Goal: Task Accomplishment & Management: Use online tool/utility

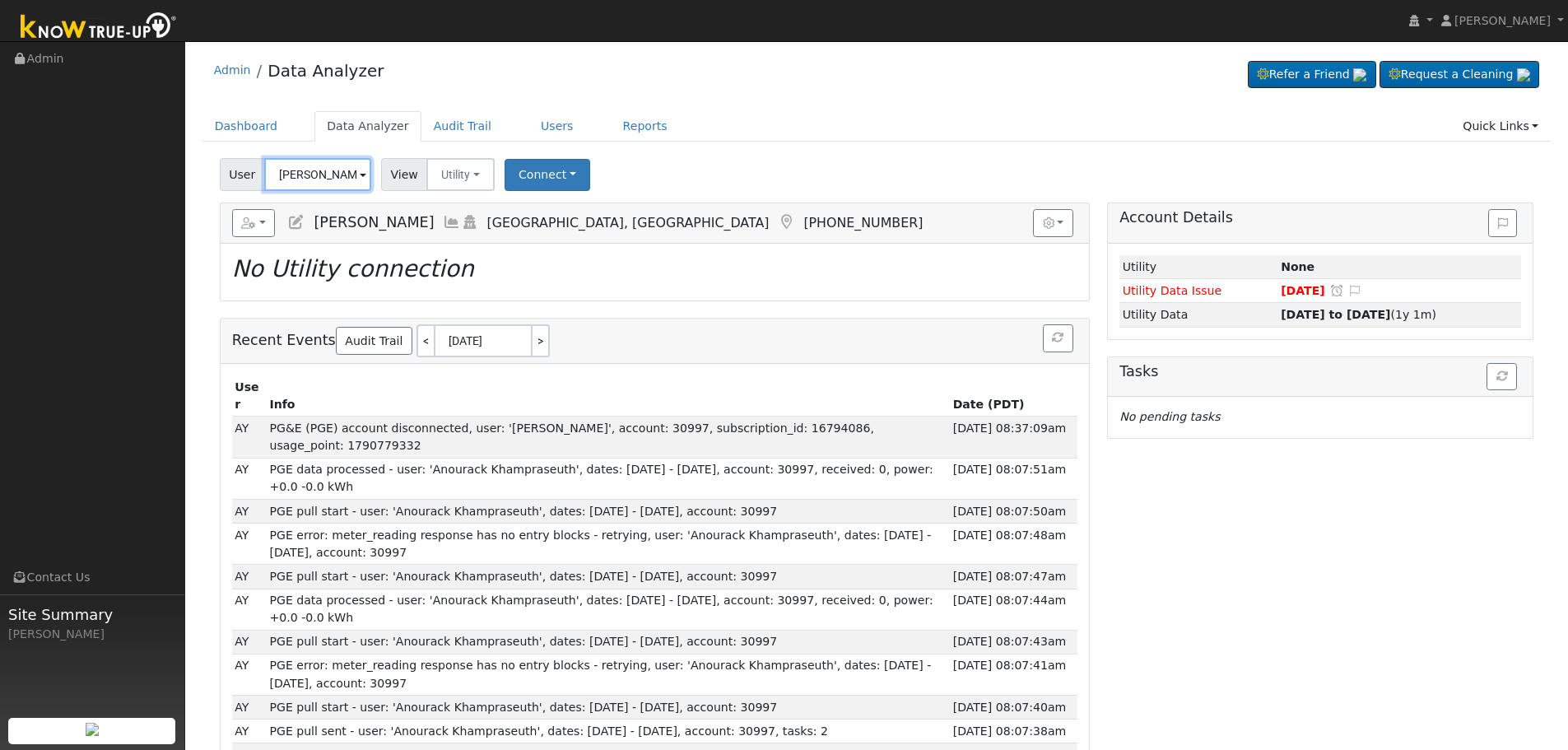
click at [297, 179] on input "[PERSON_NAME]" at bounding box center [318, 174] width 107 height 33
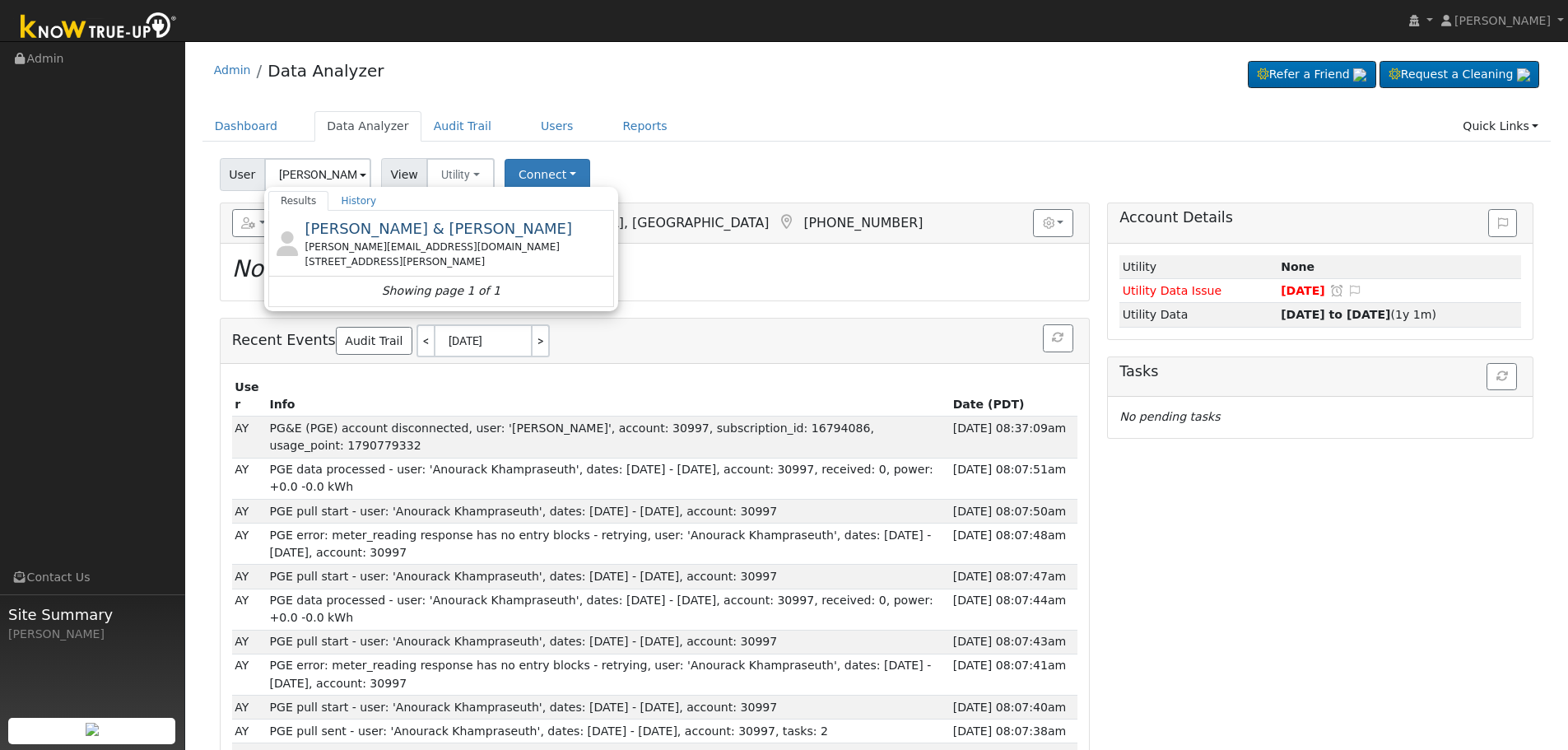
click at [397, 237] on span "[PERSON_NAME] & [PERSON_NAME]" at bounding box center [438, 228] width 268 height 17
type input "[PERSON_NAME] & [PERSON_NAME]"
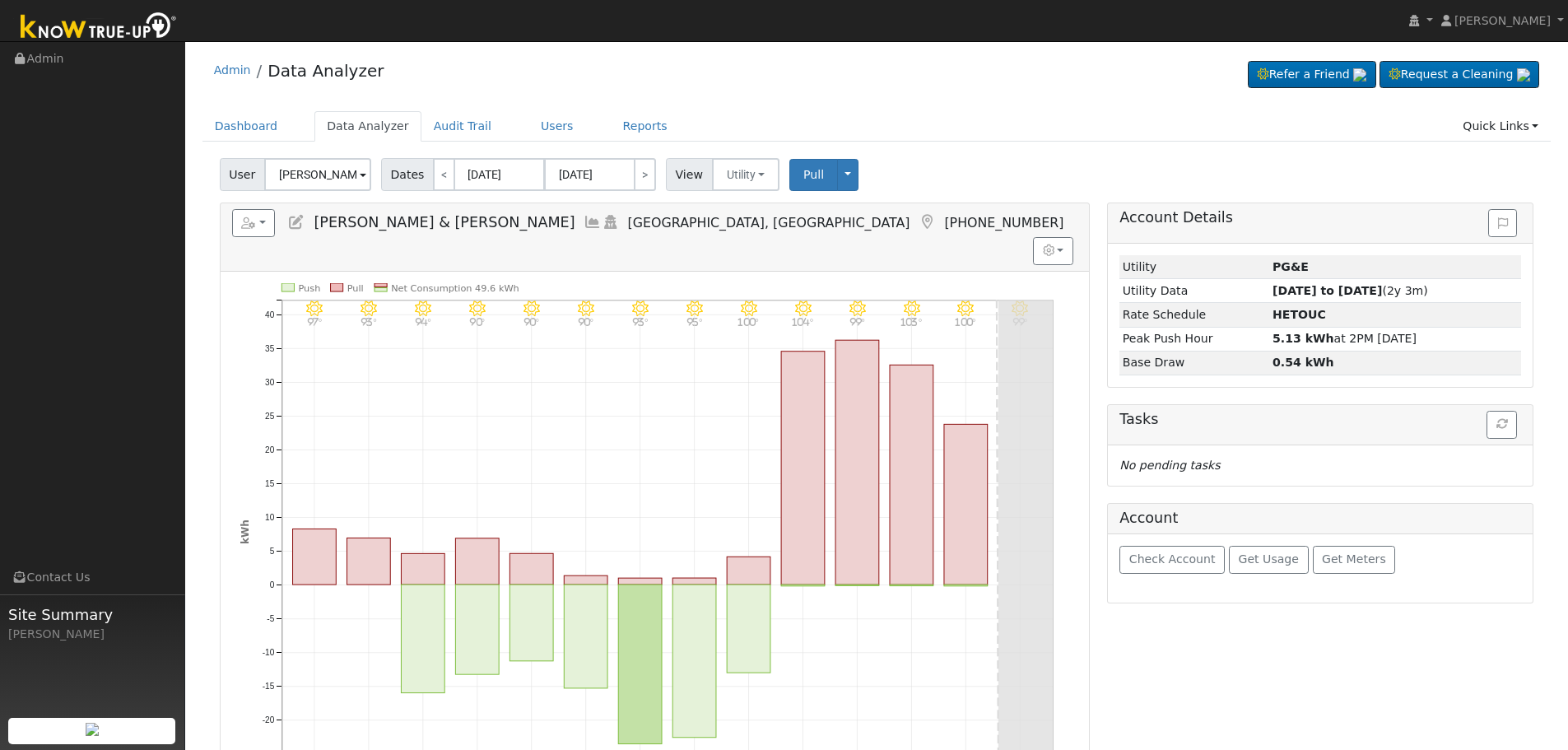
click at [583, 217] on icon at bounding box center [592, 221] width 18 height 14
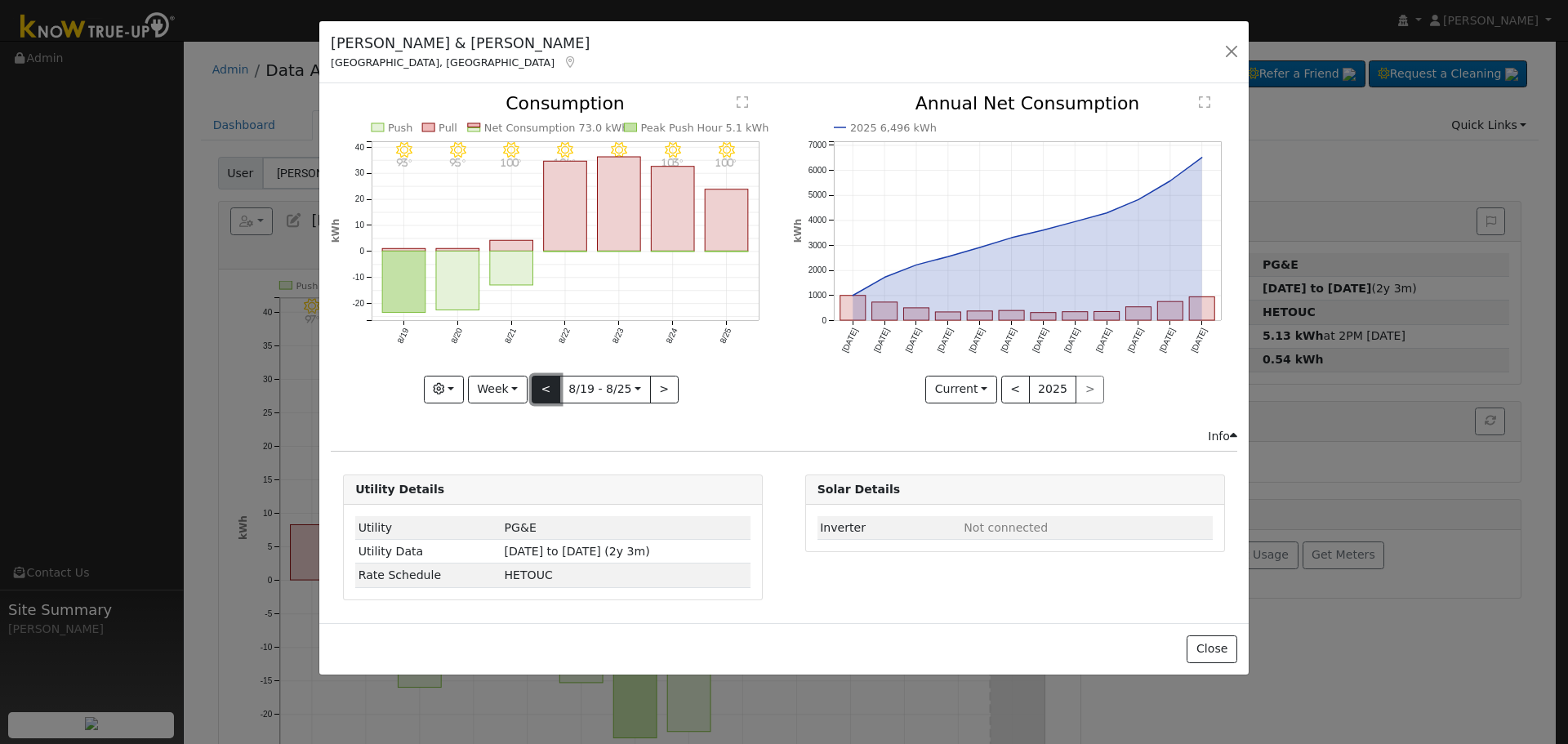
click at [553, 386] on button "<" at bounding box center [546, 389] width 29 height 28
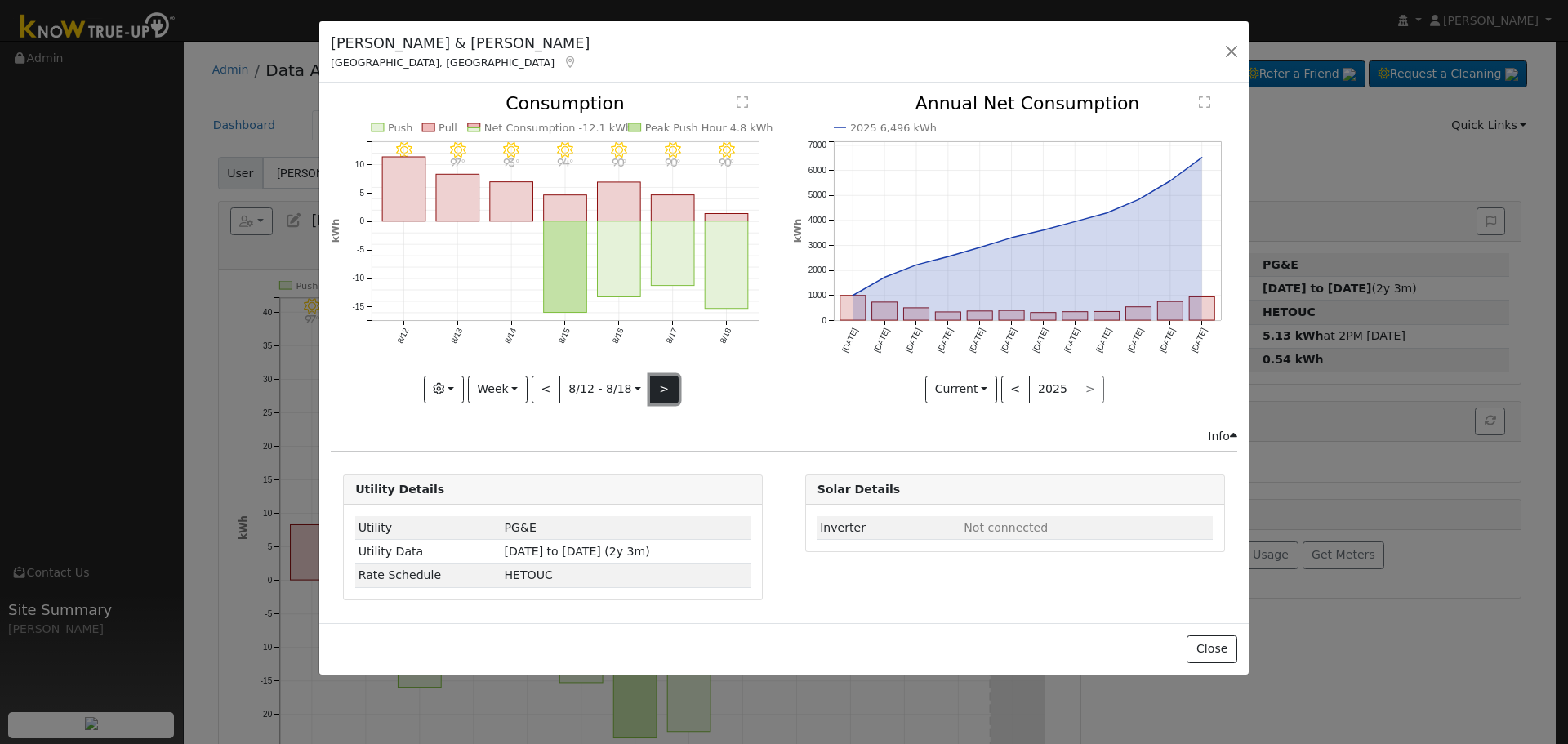
click at [655, 382] on button ">" at bounding box center [665, 389] width 29 height 28
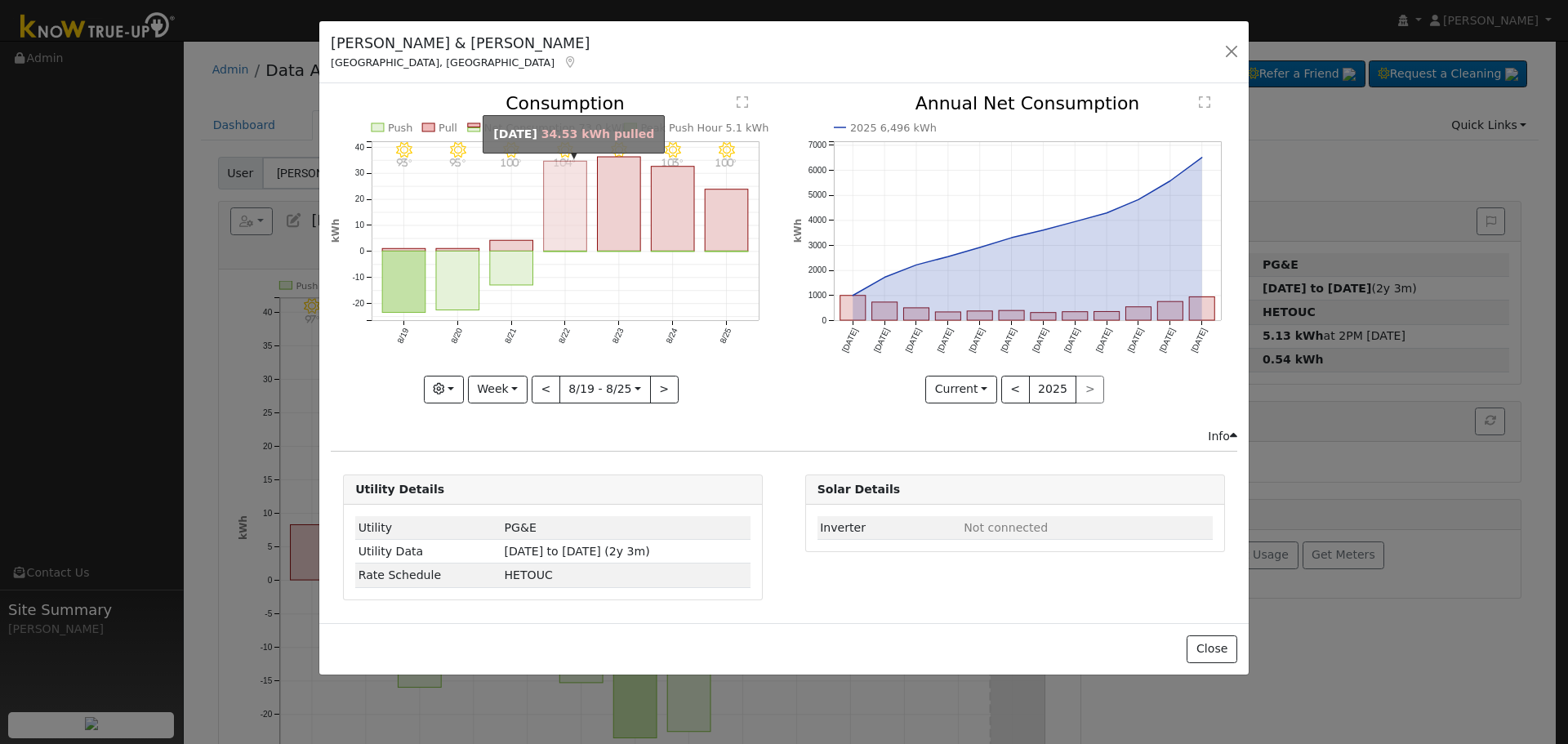
click at [553, 203] on rect "onclick=""" at bounding box center [565, 206] width 43 height 90
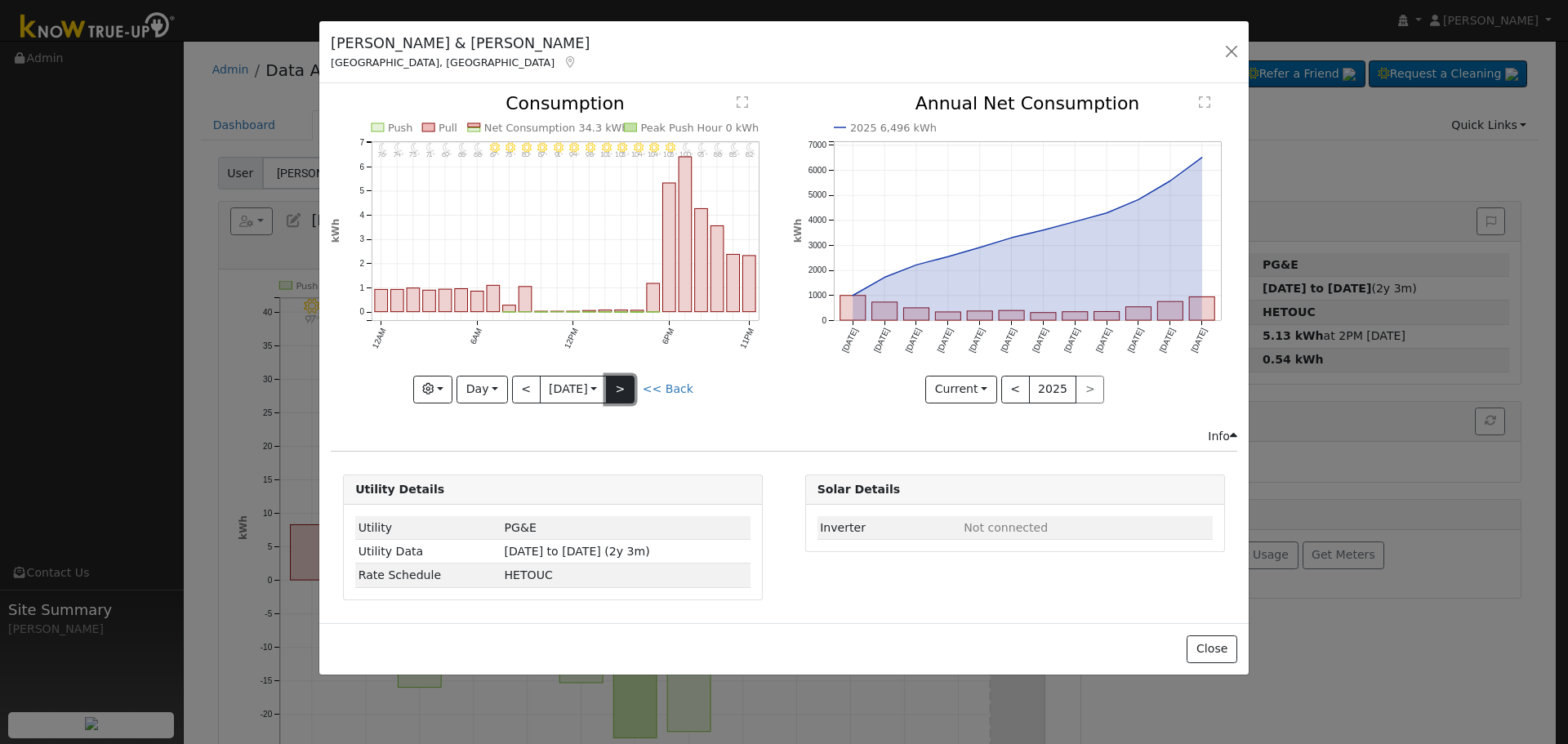
click at [633, 389] on button ">" at bounding box center [621, 389] width 29 height 28
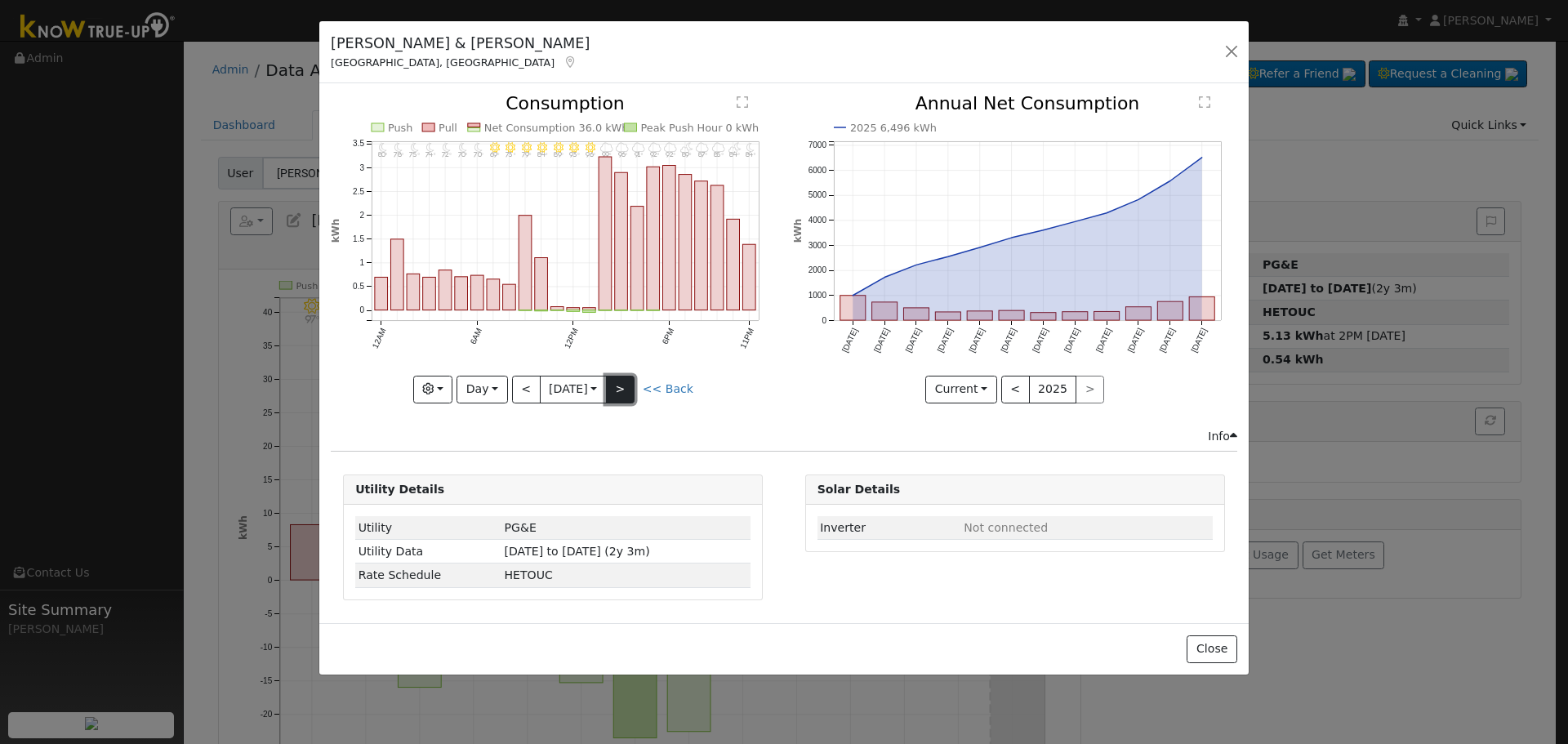
click at [622, 380] on button ">" at bounding box center [621, 389] width 29 height 28
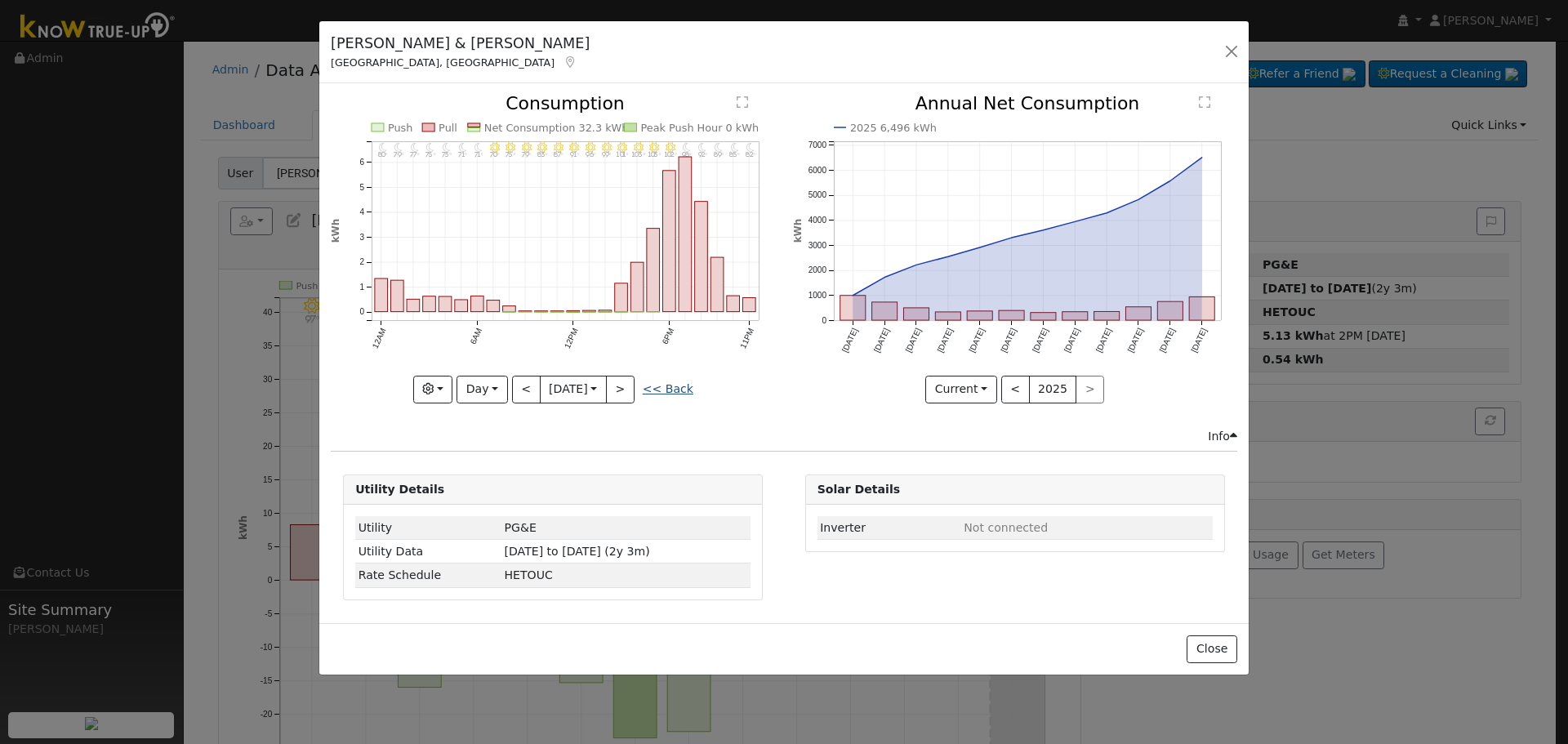
click at [676, 391] on link "<< Back" at bounding box center [667, 389] width 51 height 13
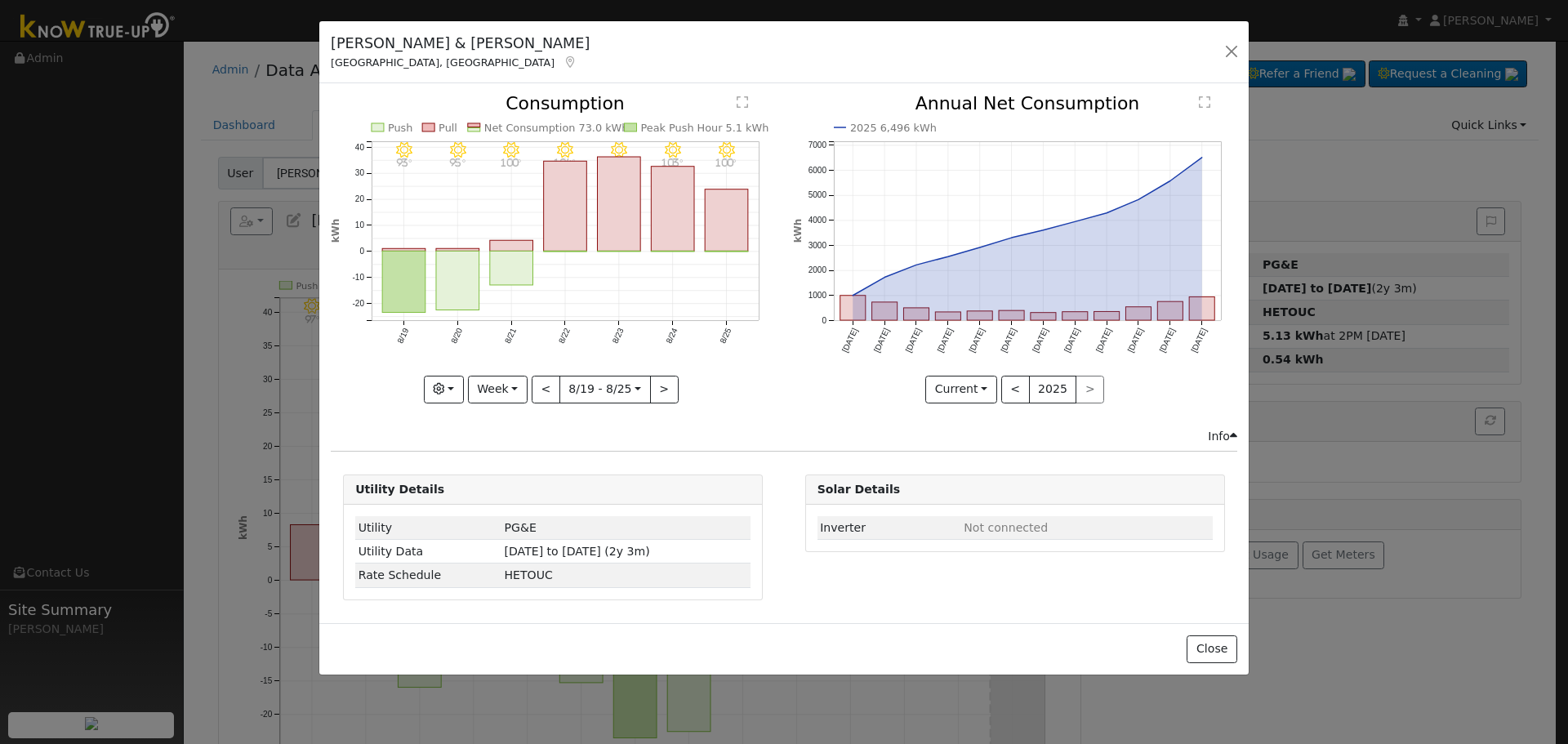
click at [519, 370] on icon "8/25 - Clear 100° 8/24 - Clear 103° 8/23 - Clear 99° 8/22 - Clear 104° 8/21 - C…" at bounding box center [552, 244] width 444 height 298
click at [520, 377] on button "Week" at bounding box center [498, 389] width 59 height 28
click at [527, 460] on link "Month" at bounding box center [525, 469] width 114 height 23
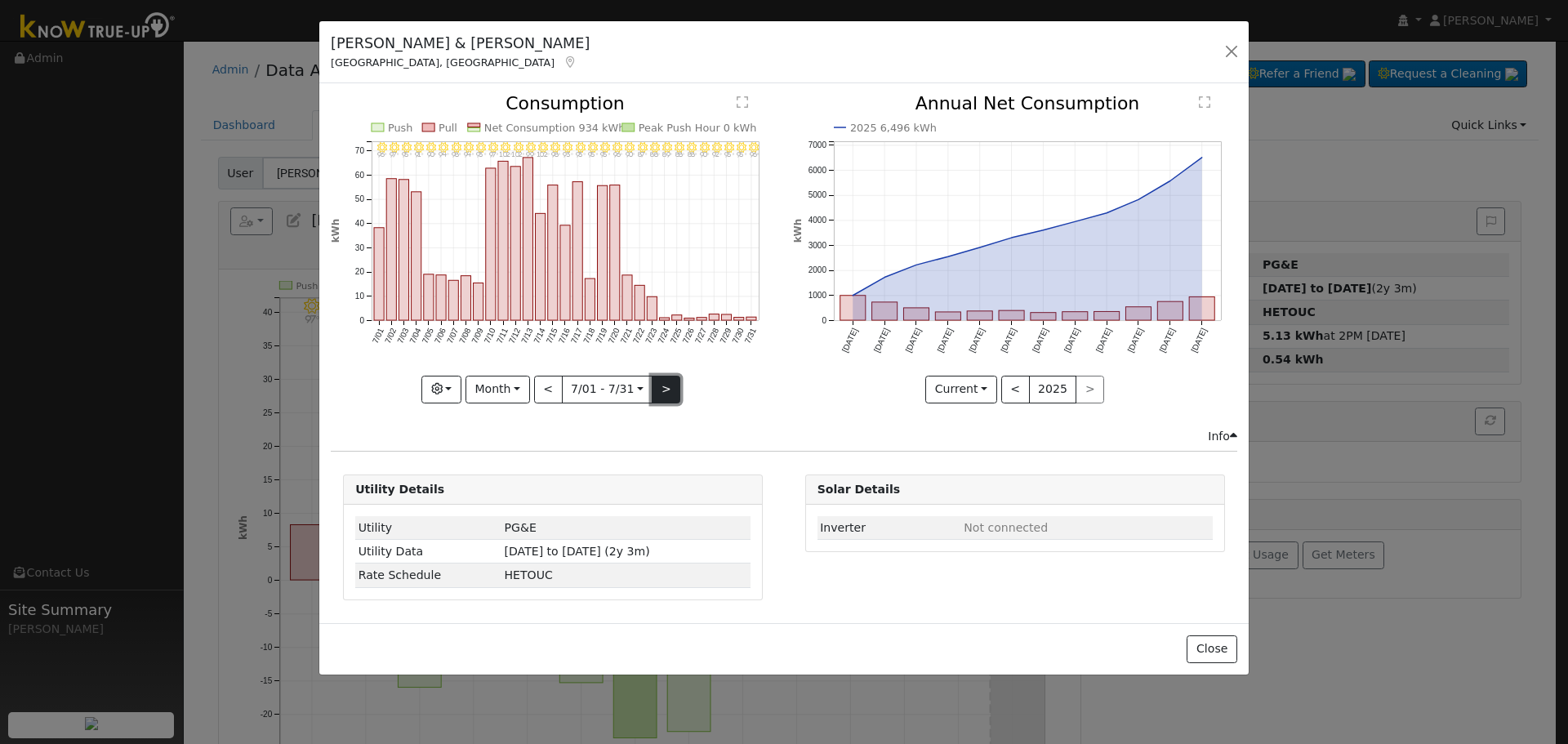
click at [674, 385] on button ">" at bounding box center [667, 389] width 29 height 28
type input "[DATE]"
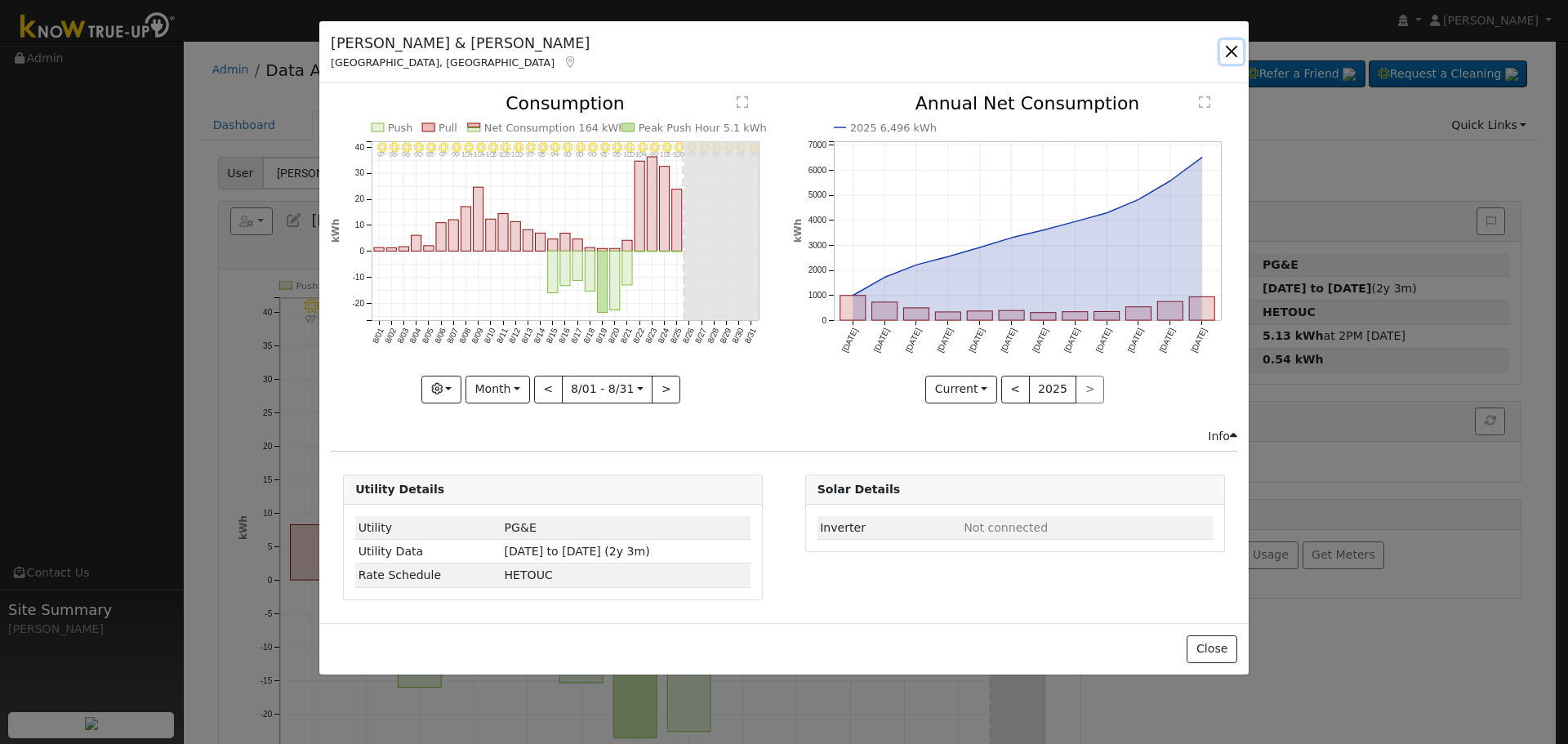
click at [1235, 47] on button "button" at bounding box center [1232, 52] width 23 height 23
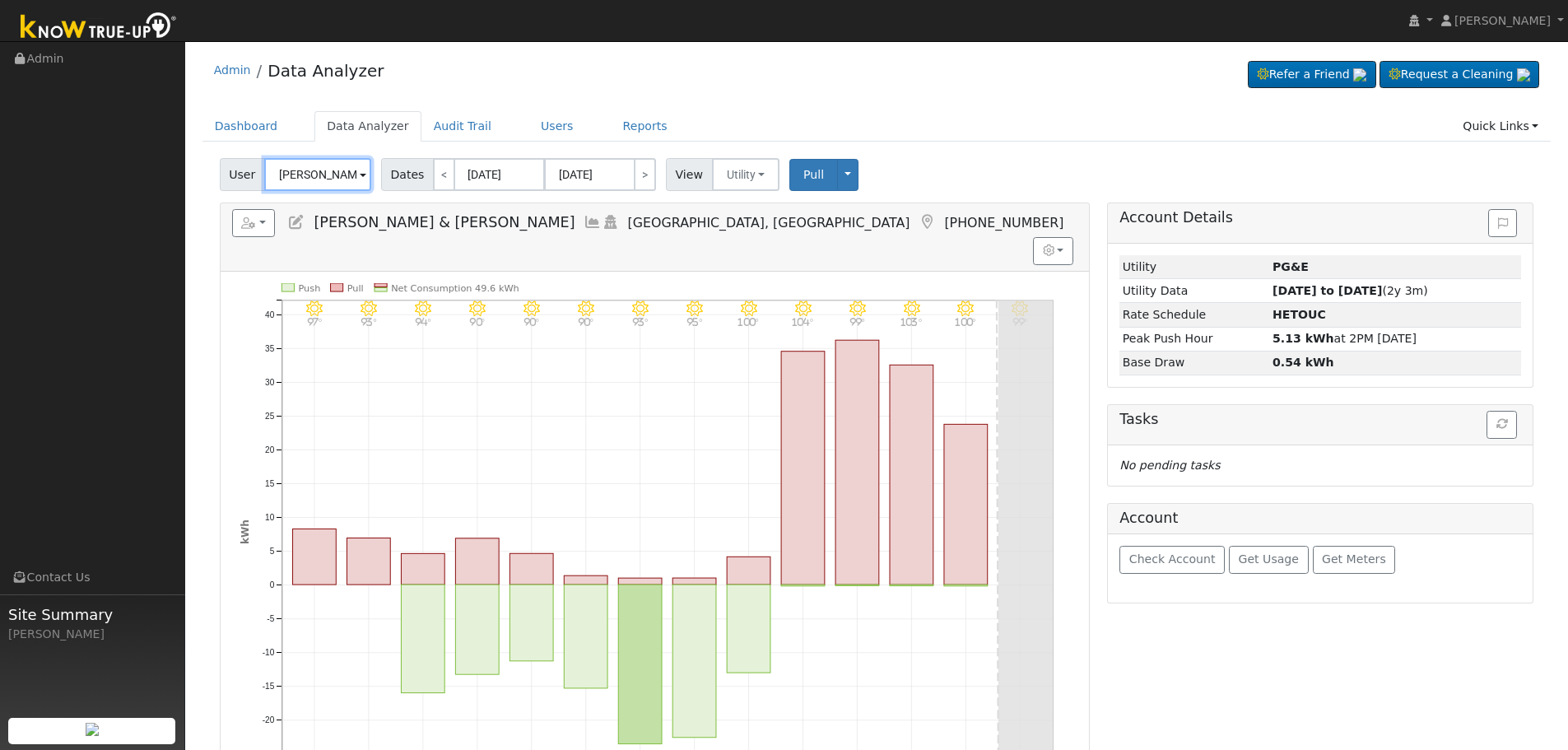
click at [314, 165] on input "[PERSON_NAME] & [PERSON_NAME]" at bounding box center [318, 174] width 107 height 33
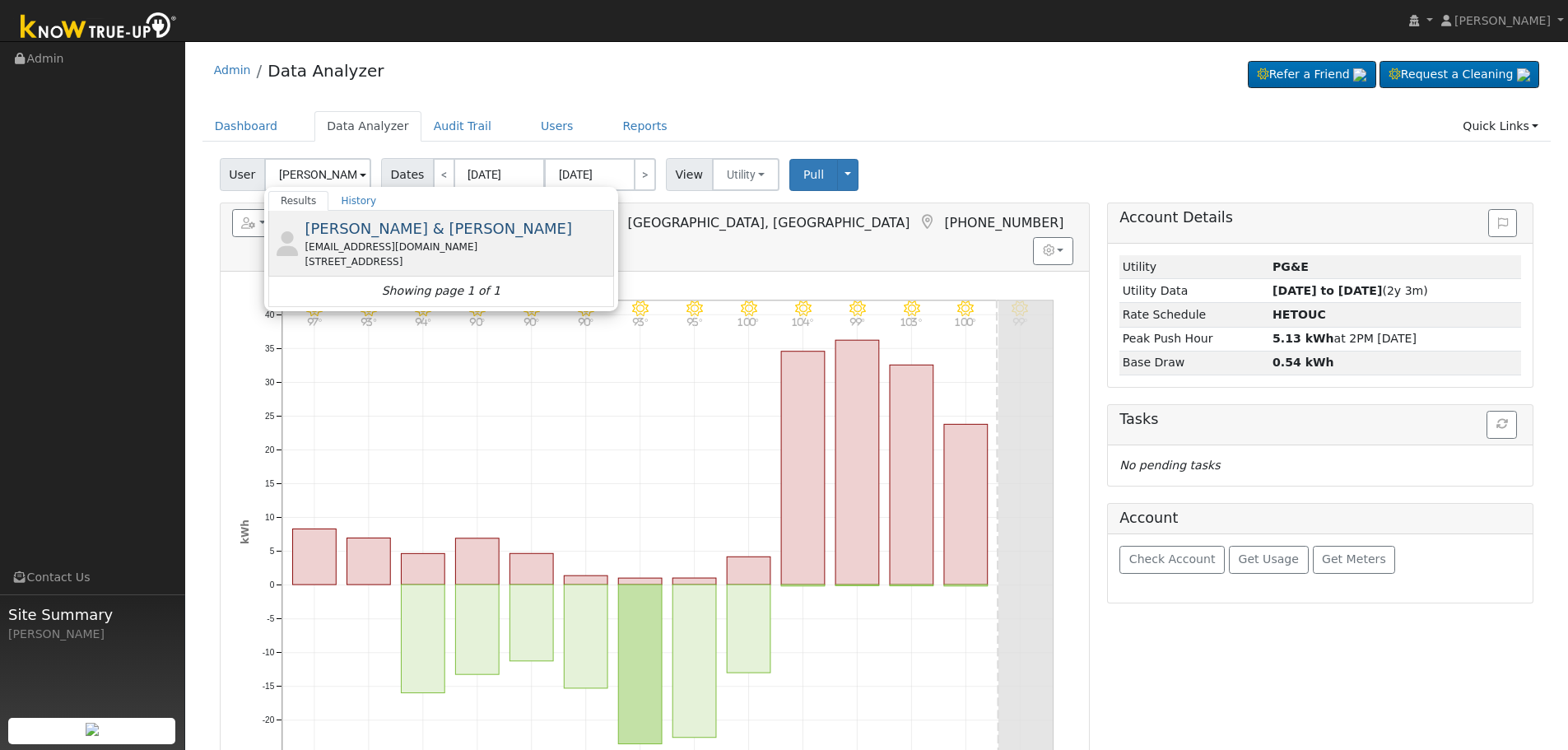
click at [427, 246] on div "[EMAIL_ADDRESS][DOMAIN_NAME]" at bounding box center [456, 246] width 305 height 14
type input "[PERSON_NAME] & [PERSON_NAME]"
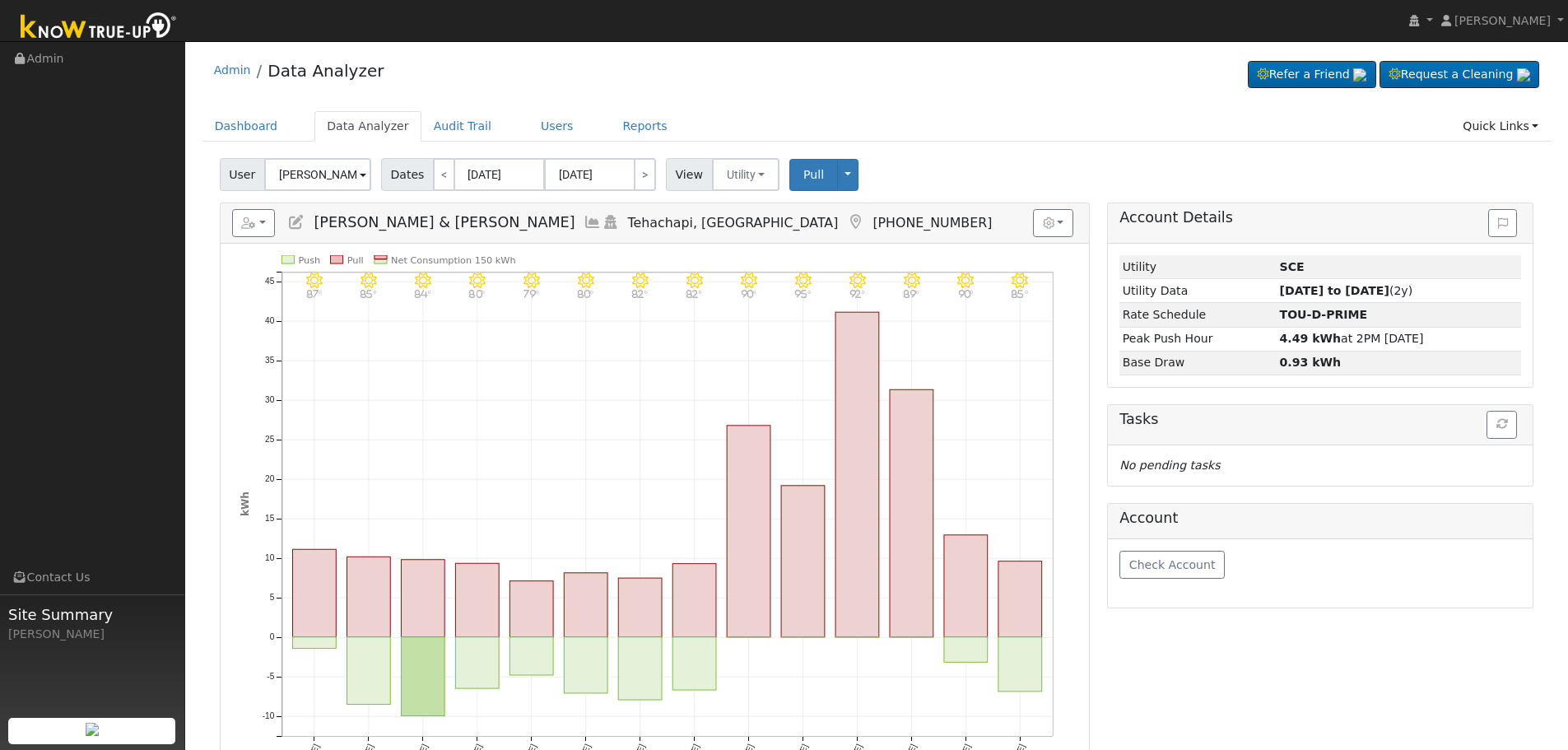
click at [583, 222] on icon at bounding box center [592, 221] width 18 height 14
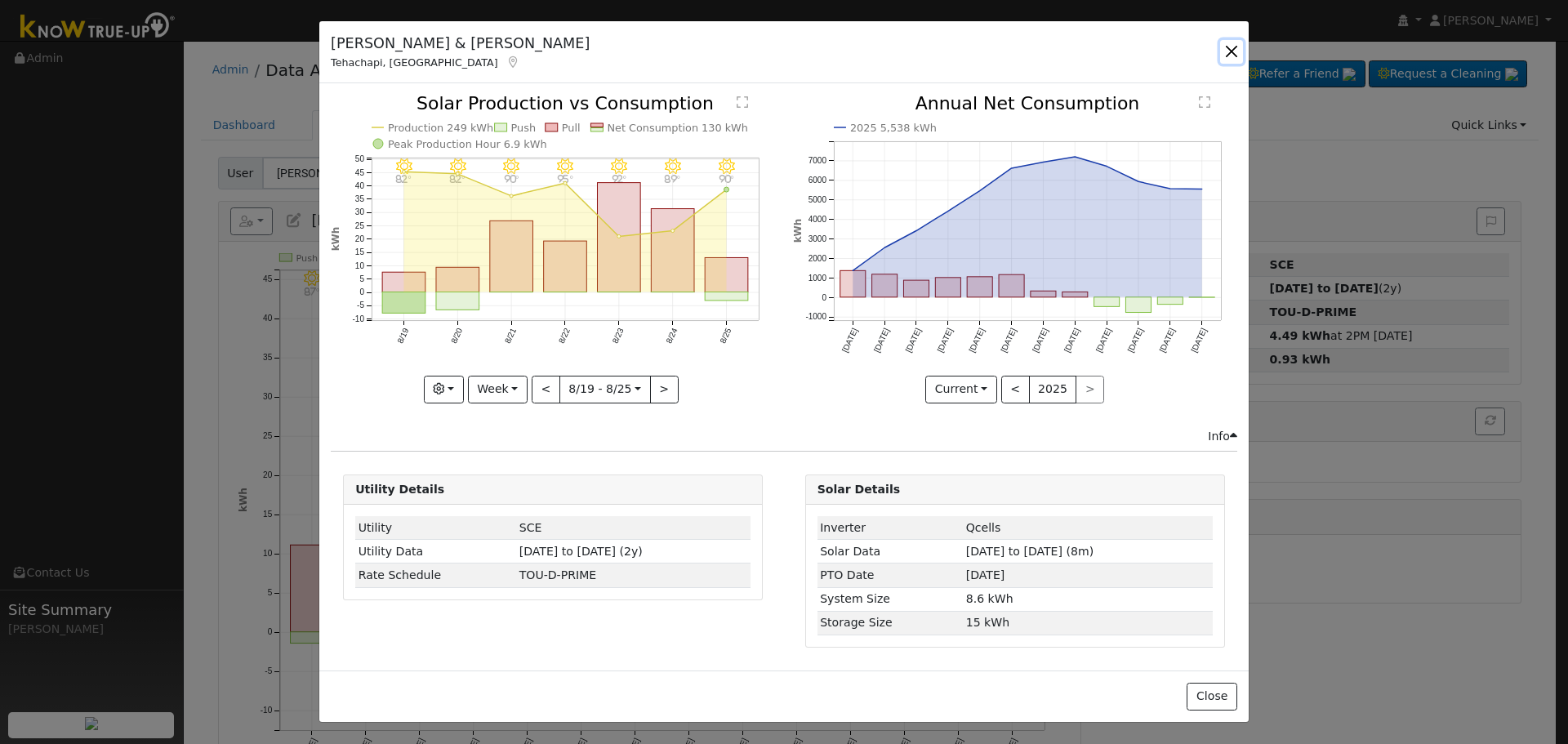
click at [1238, 48] on button "button" at bounding box center [1232, 52] width 23 height 23
